Goal: Check status: Check status

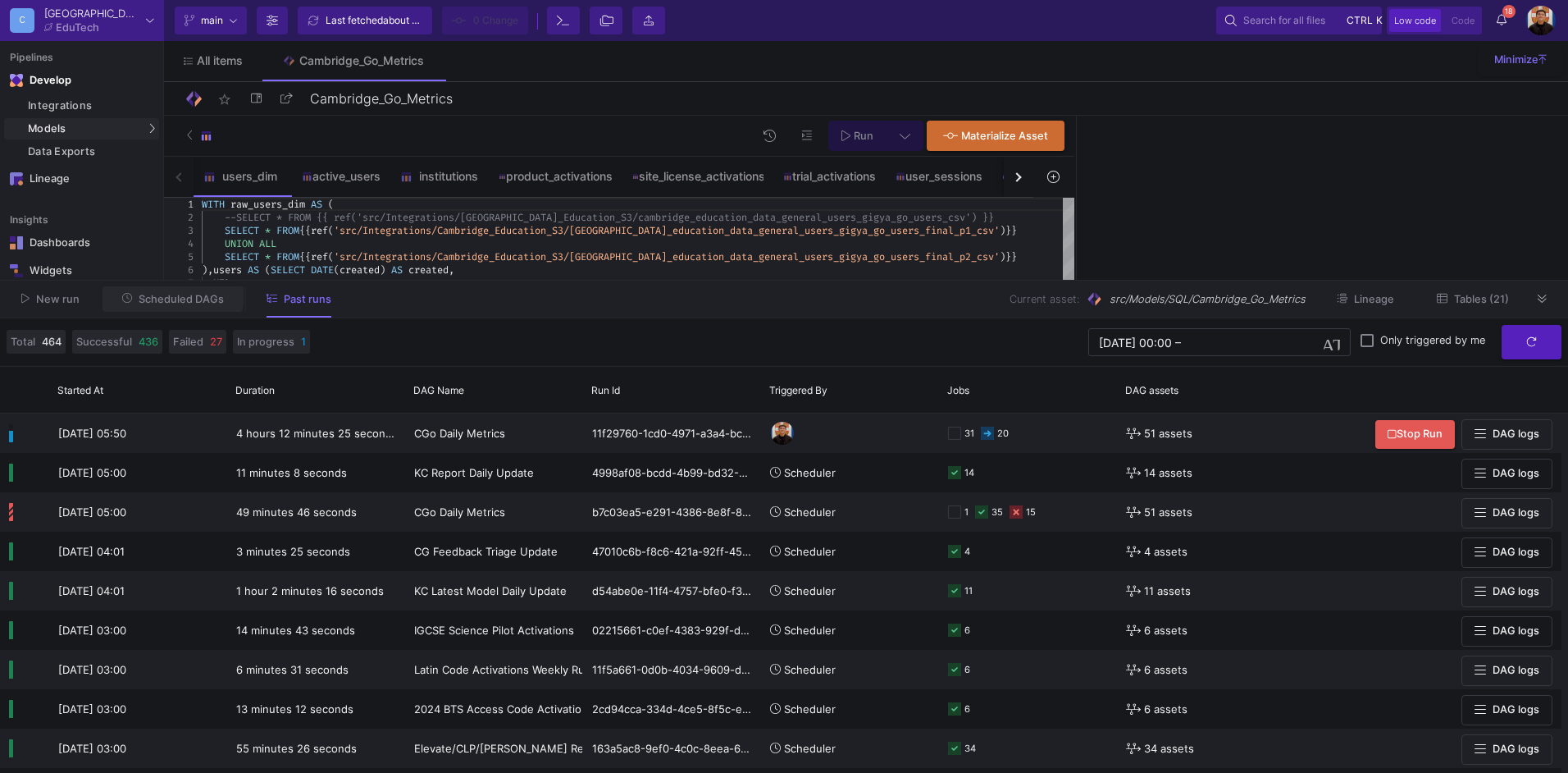
click at [141, 286] on button "Scheduled DAGs" at bounding box center [173, 299] width 142 height 25
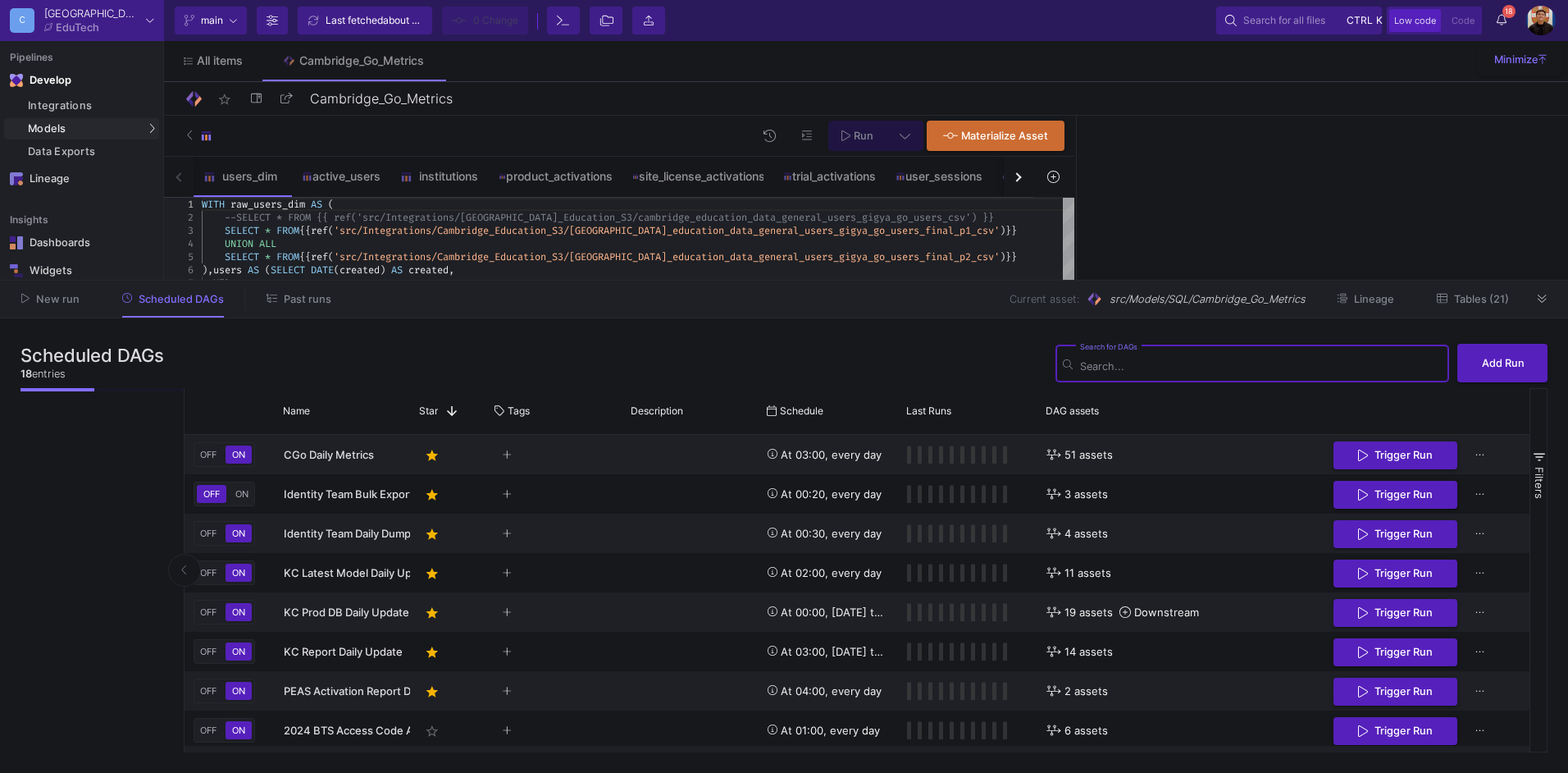
click at [274, 299] on icon at bounding box center [271, 298] width 11 height 11
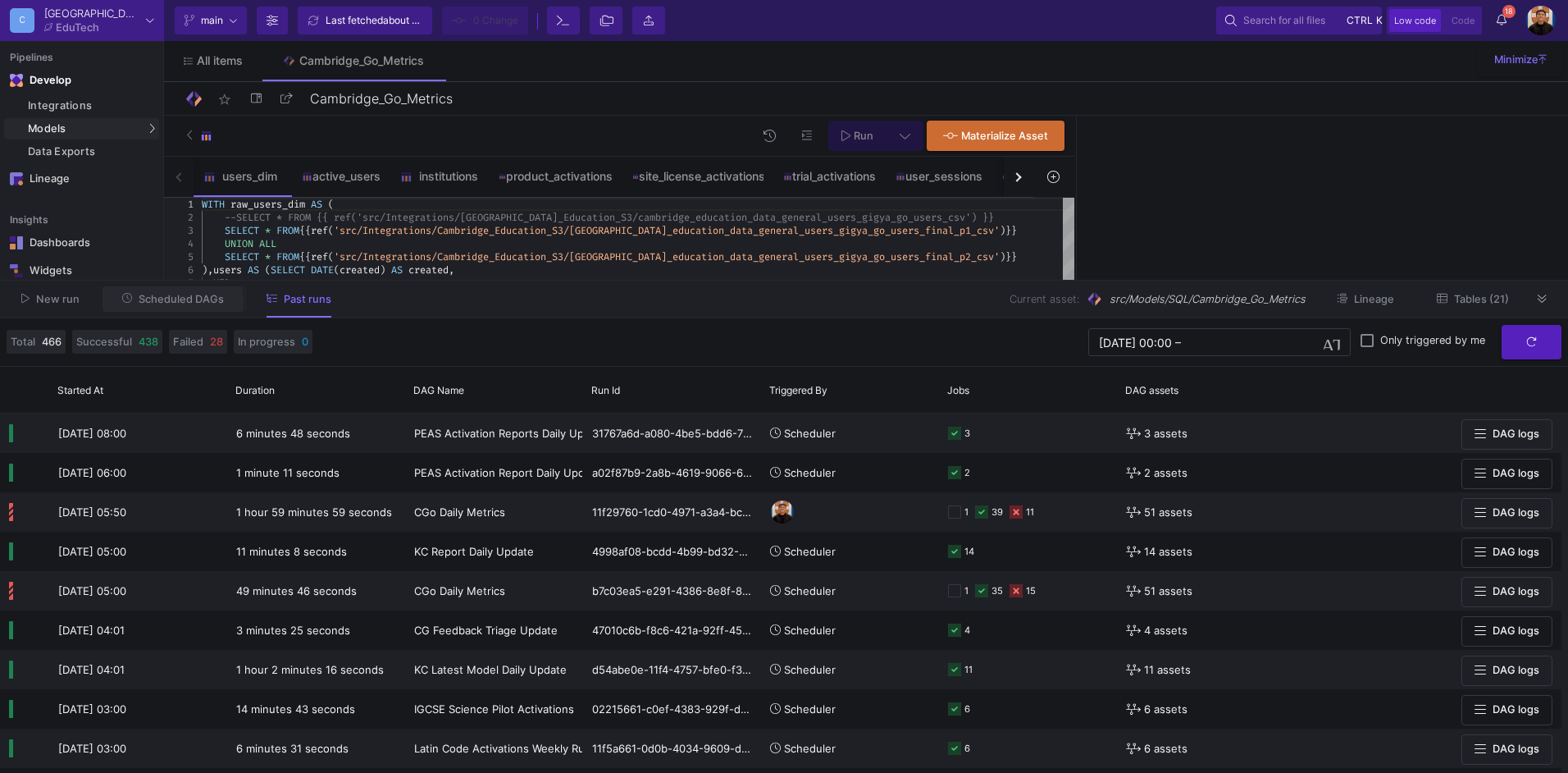
click at [157, 300] on span "Scheduled DAGs" at bounding box center [182, 299] width 85 height 13
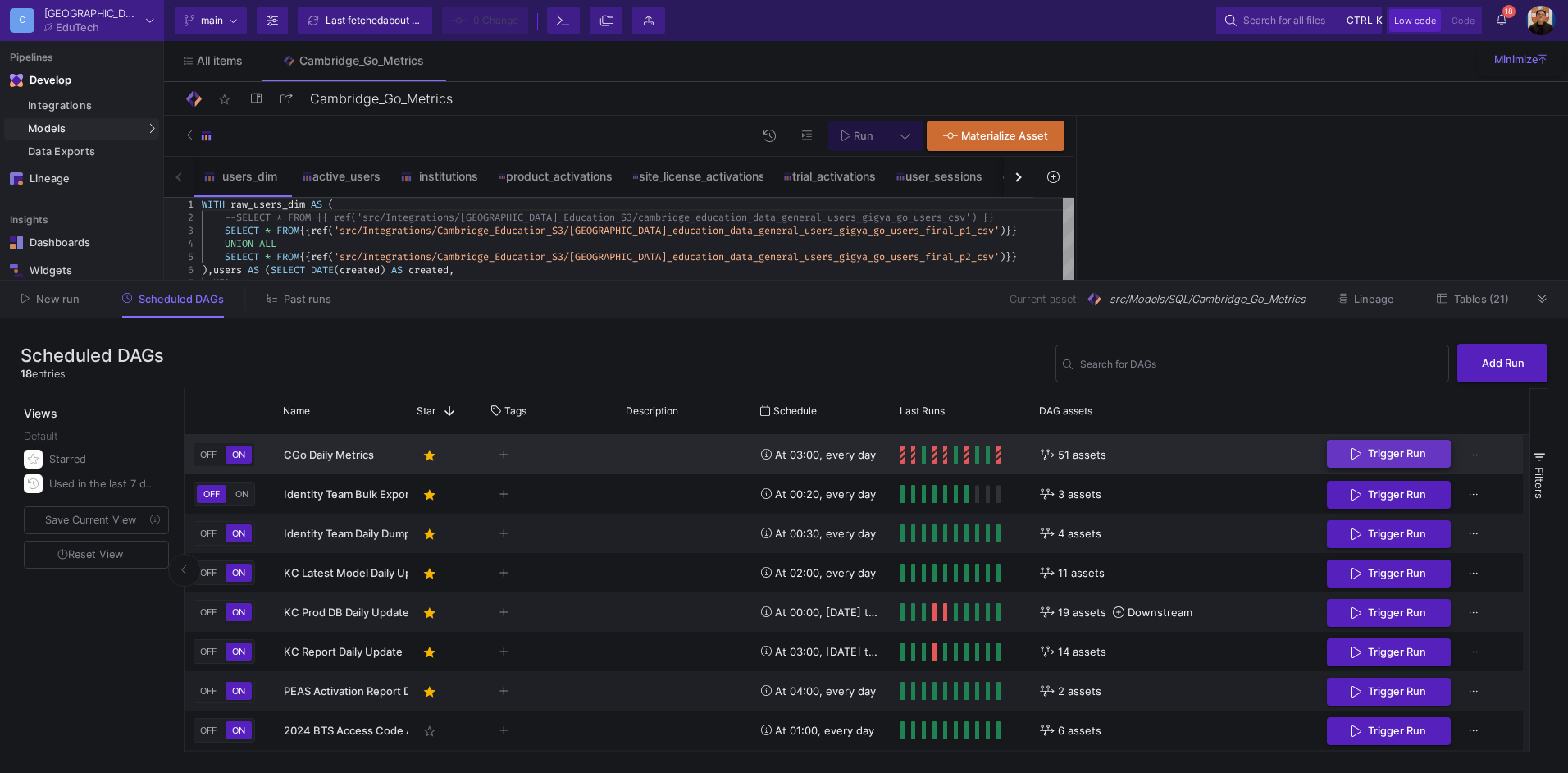
click at [1413, 461] on button "Trigger Run" at bounding box center [1390, 454] width 124 height 28
click at [320, 297] on span "Past runs" at bounding box center [307, 299] width 48 height 13
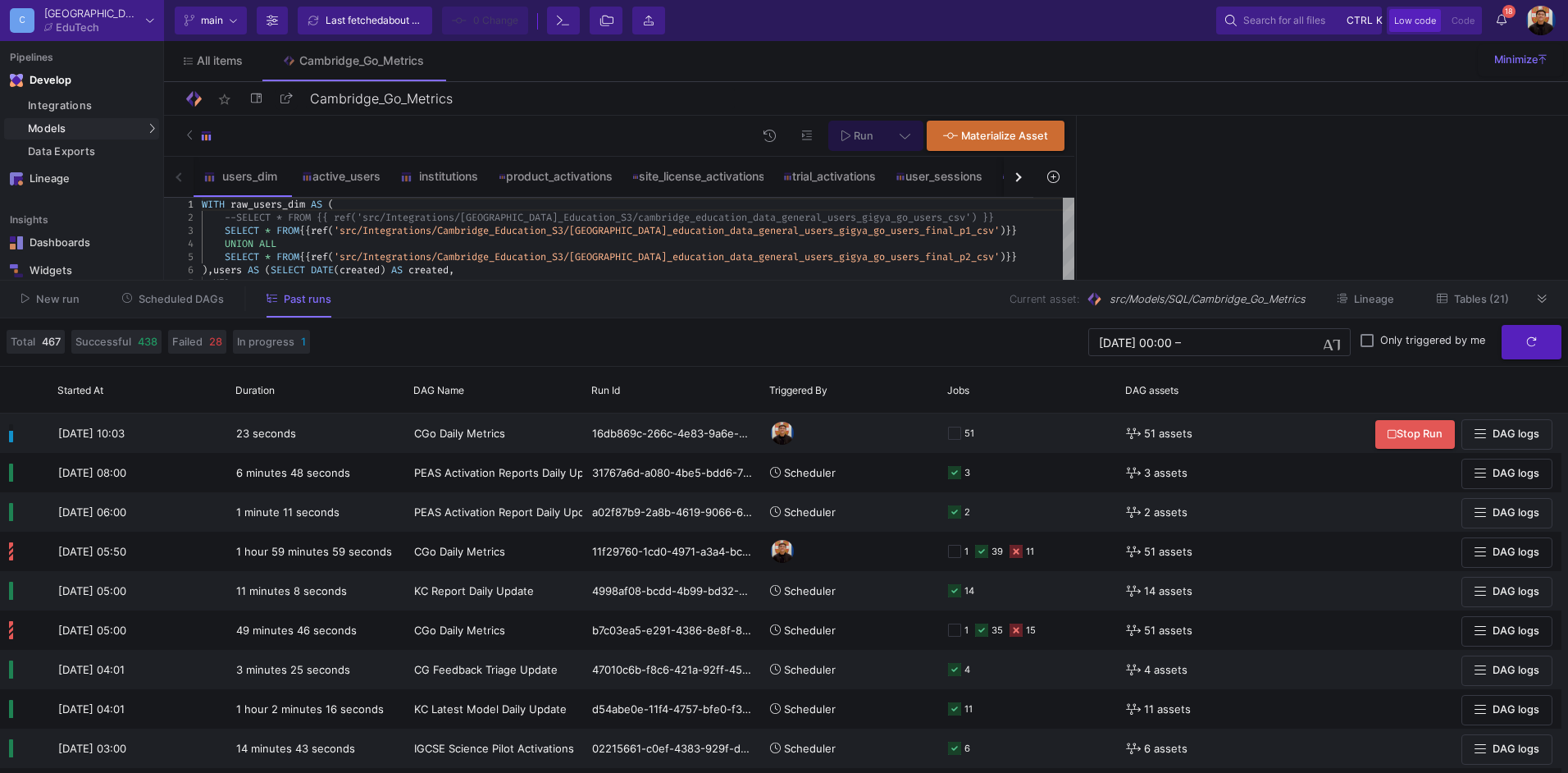
click at [187, 294] on span "Scheduled DAGs" at bounding box center [182, 299] width 85 height 13
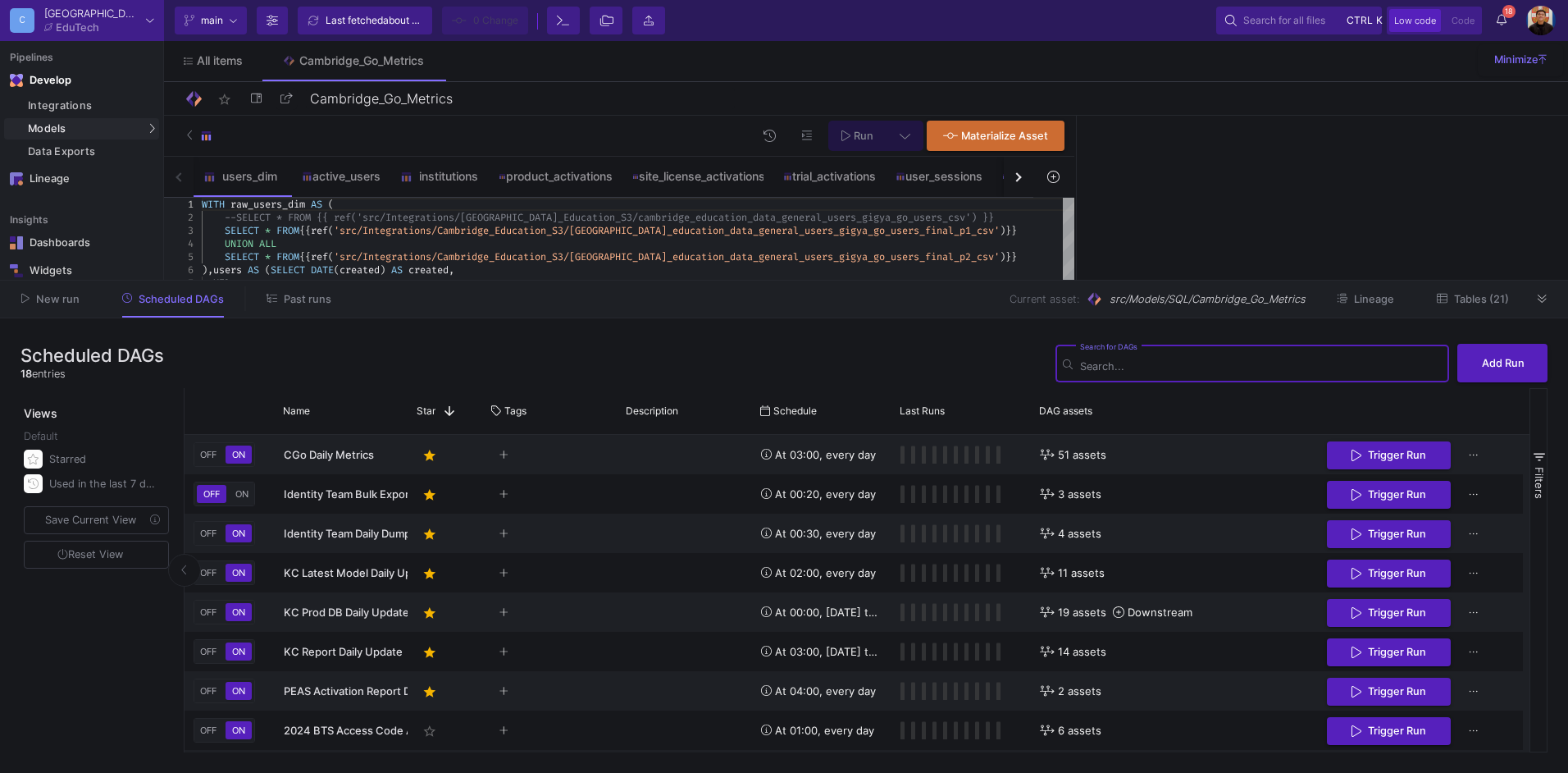
click at [307, 297] on span "Past runs" at bounding box center [307, 299] width 48 height 13
